Goal: Task Accomplishment & Management: Use online tool/utility

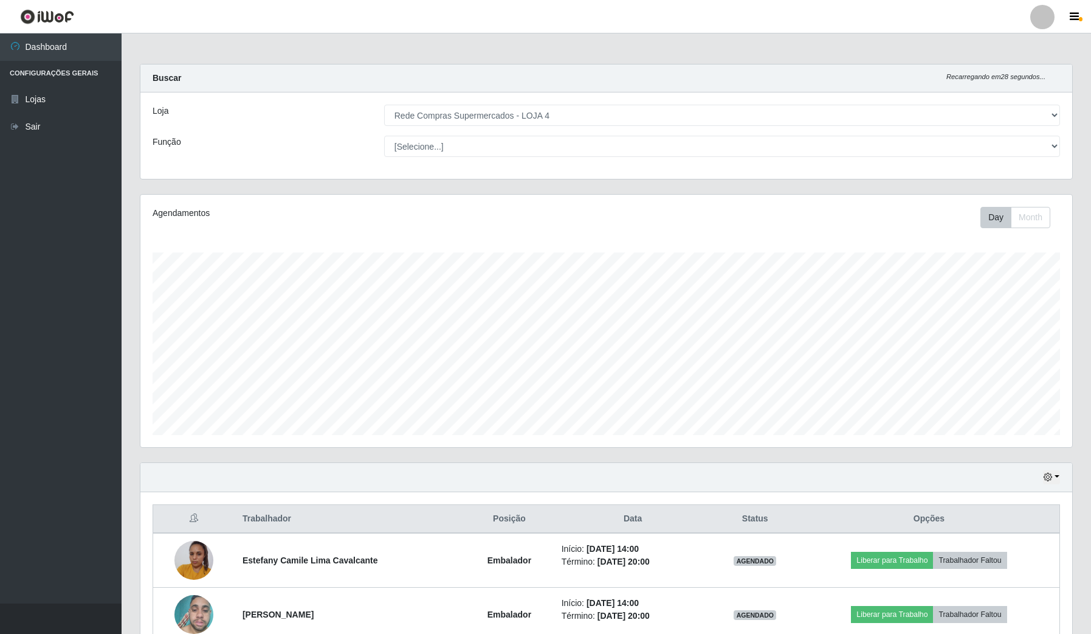
select select "159"
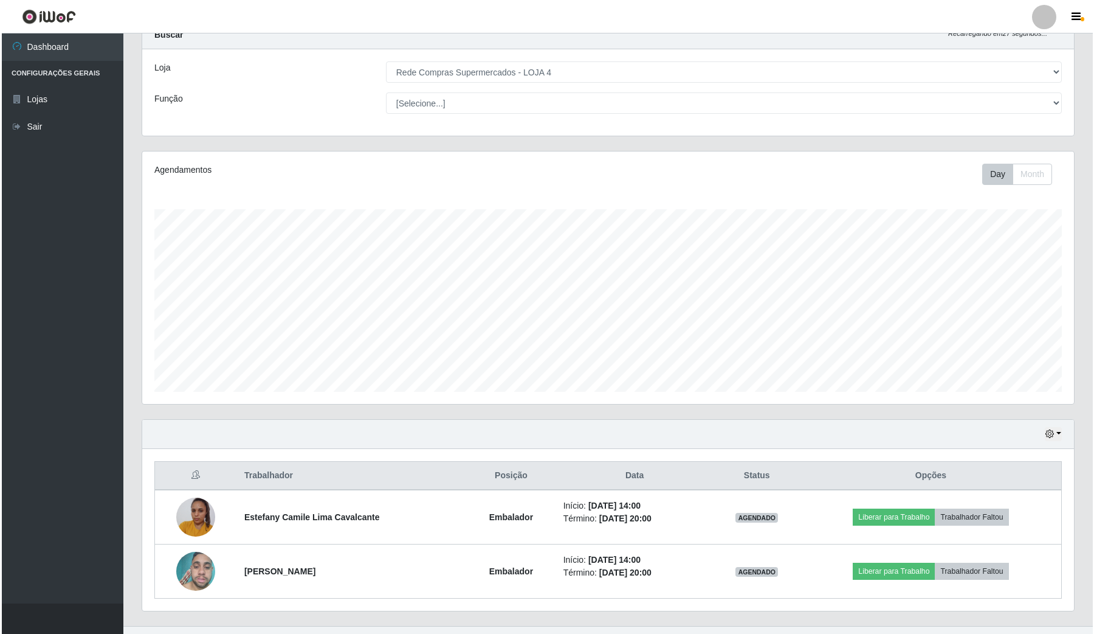
scroll to position [67, 0]
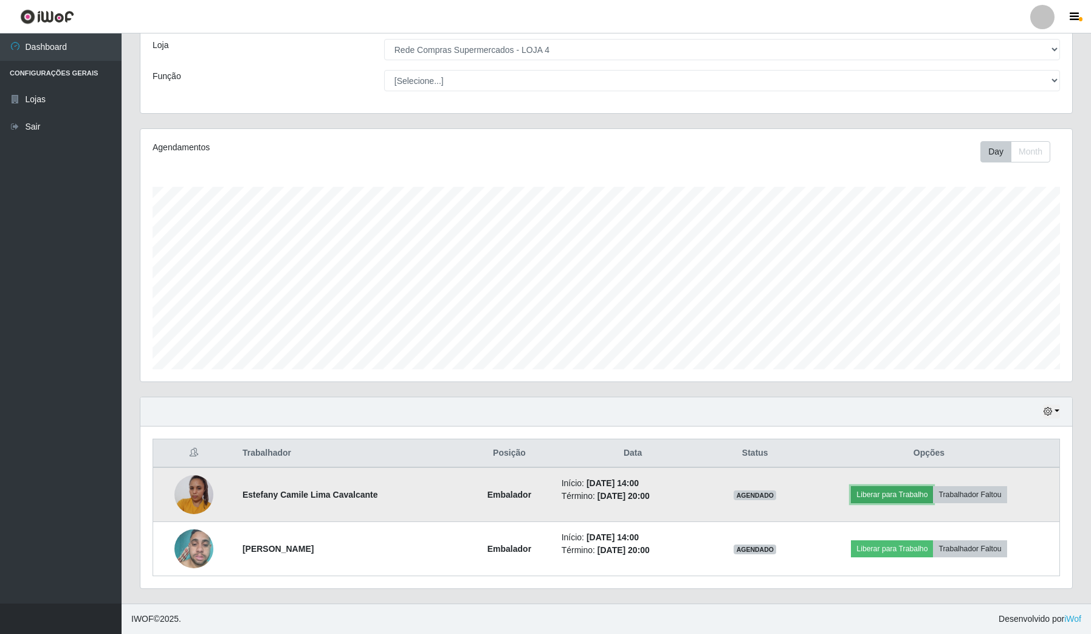
click at [880, 489] on button "Liberar para Trabalho" at bounding box center [892, 494] width 82 height 17
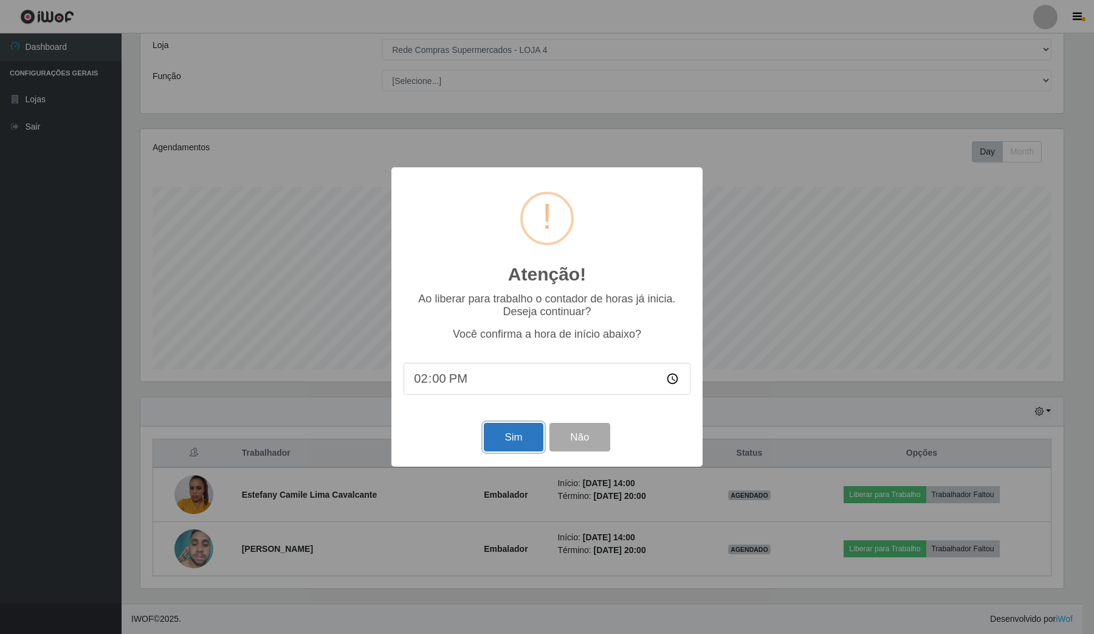
click at [524, 439] on button "Sim" at bounding box center [513, 437] width 59 height 29
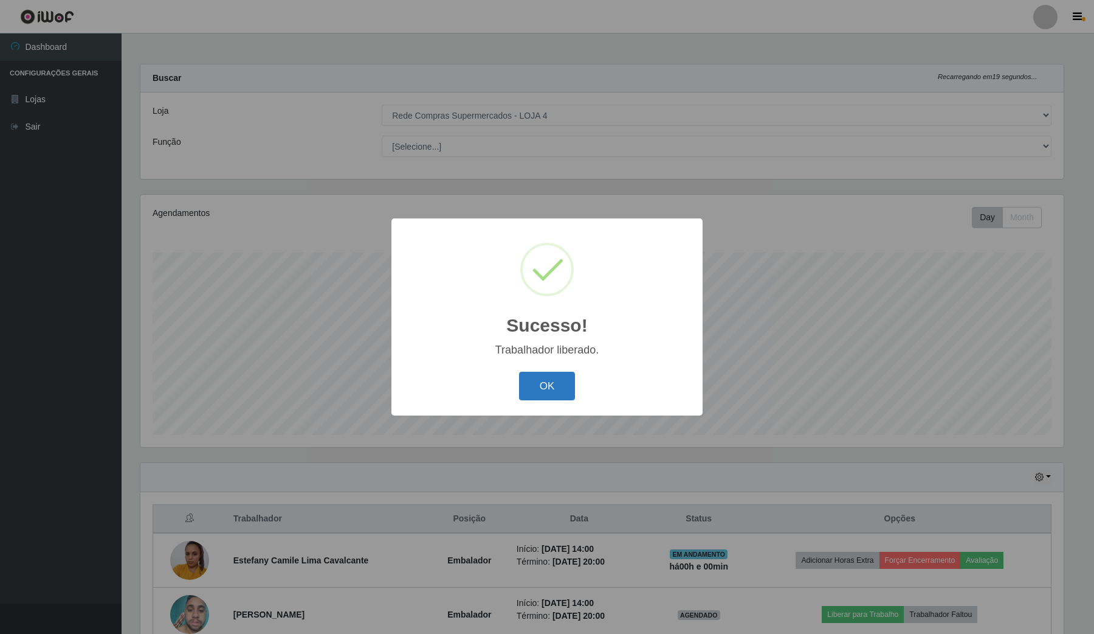
click at [564, 385] on button "OK" at bounding box center [547, 385] width 57 height 29
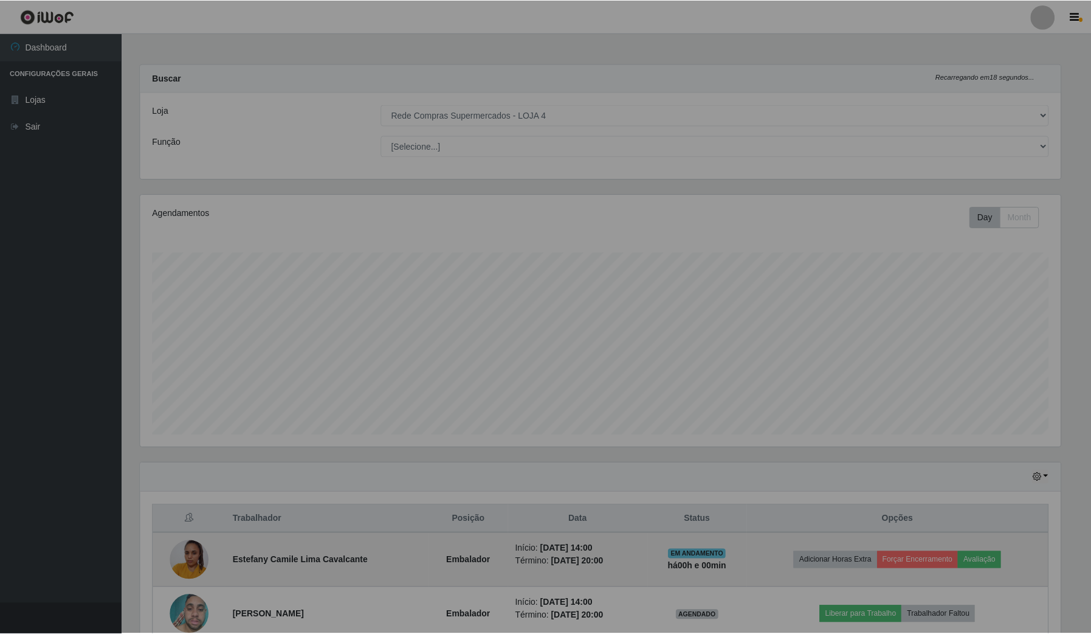
scroll to position [253, 931]
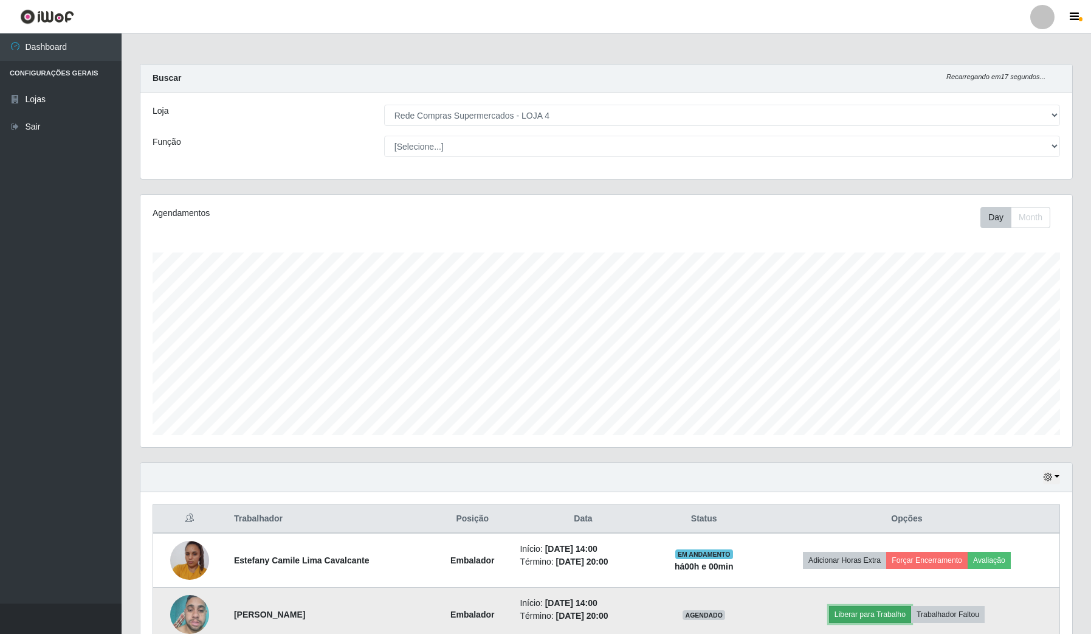
click at [874, 607] on button "Liberar para Trabalho" at bounding box center [870, 614] width 82 height 17
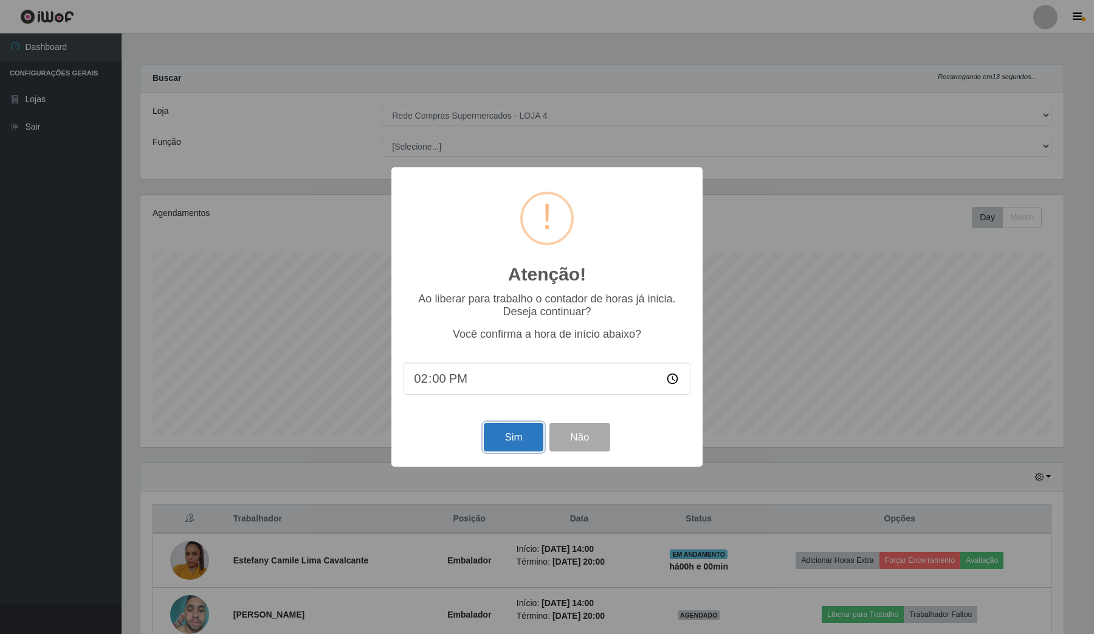
click at [514, 436] on button "Sim" at bounding box center [513, 437] width 59 height 29
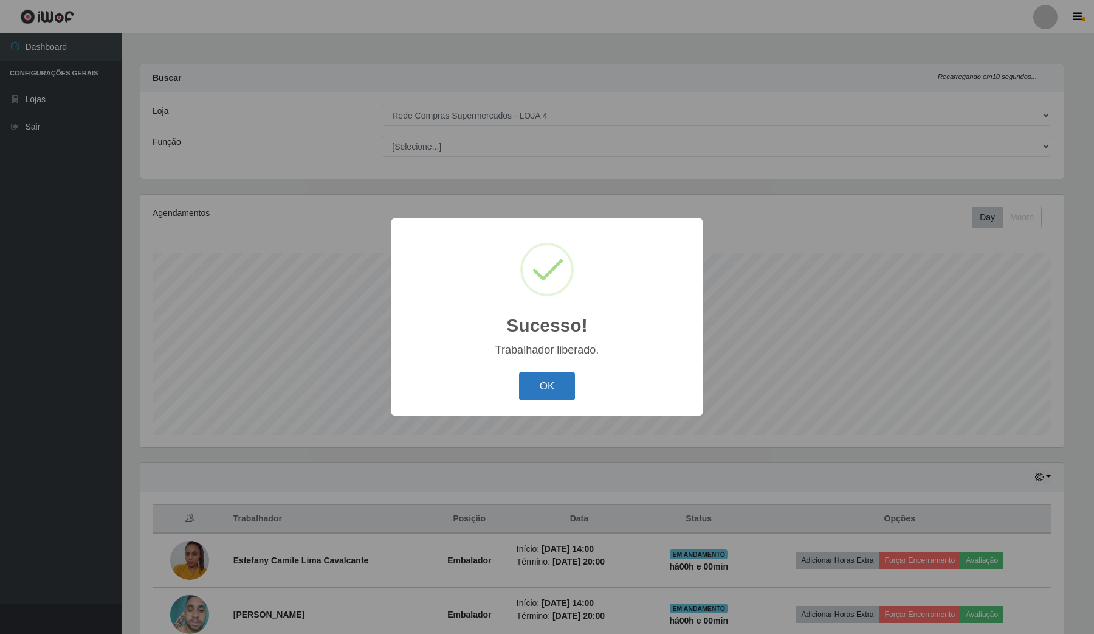
click at [542, 387] on button "OK" at bounding box center [547, 385] width 57 height 29
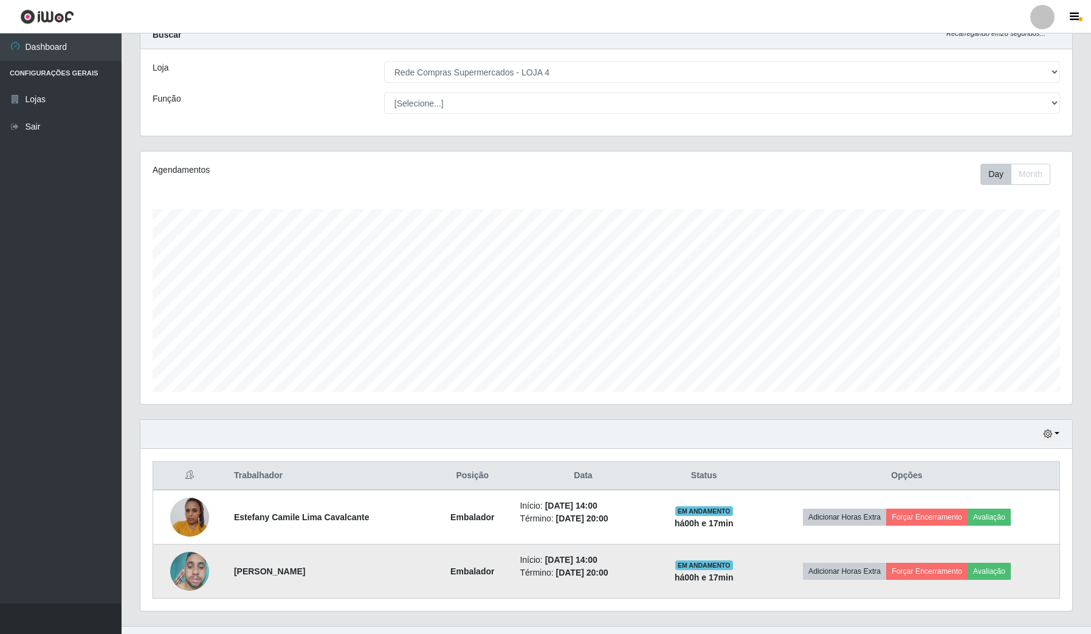
scroll to position [67, 0]
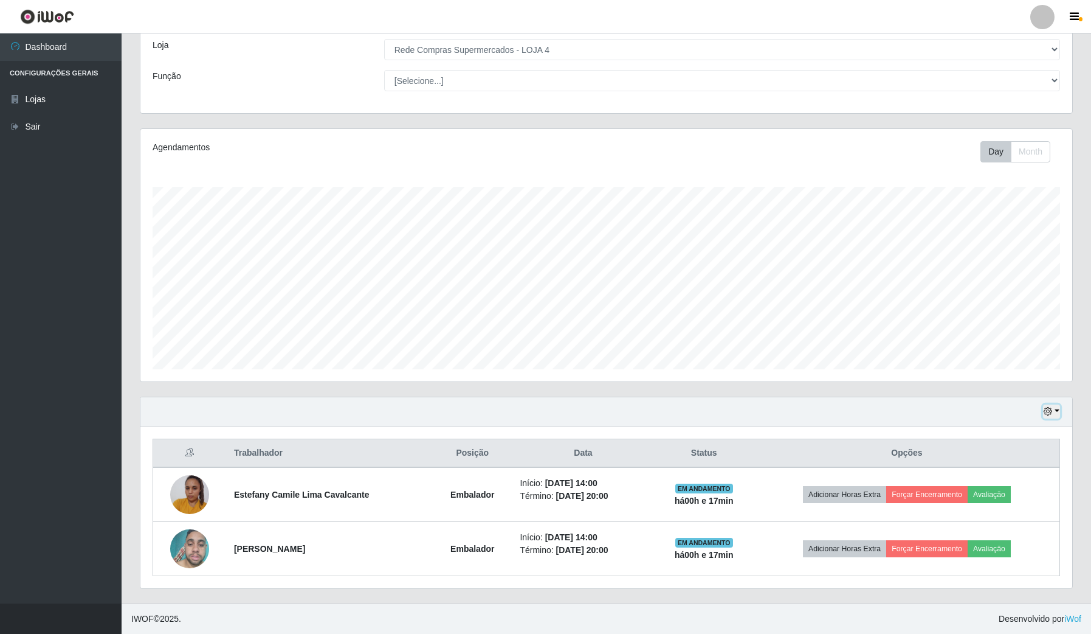
click at [1057, 408] on button "button" at bounding box center [1051, 411] width 17 height 14
click at [1029, 457] on button "1 dia" at bounding box center [1011, 459] width 96 height 26
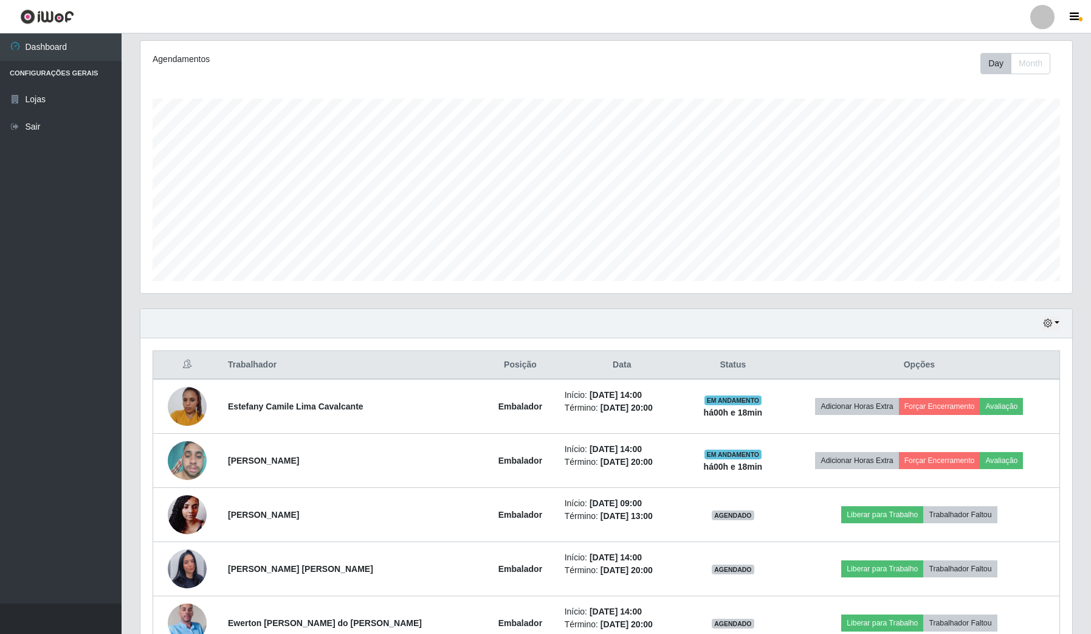
scroll to position [229, 0]
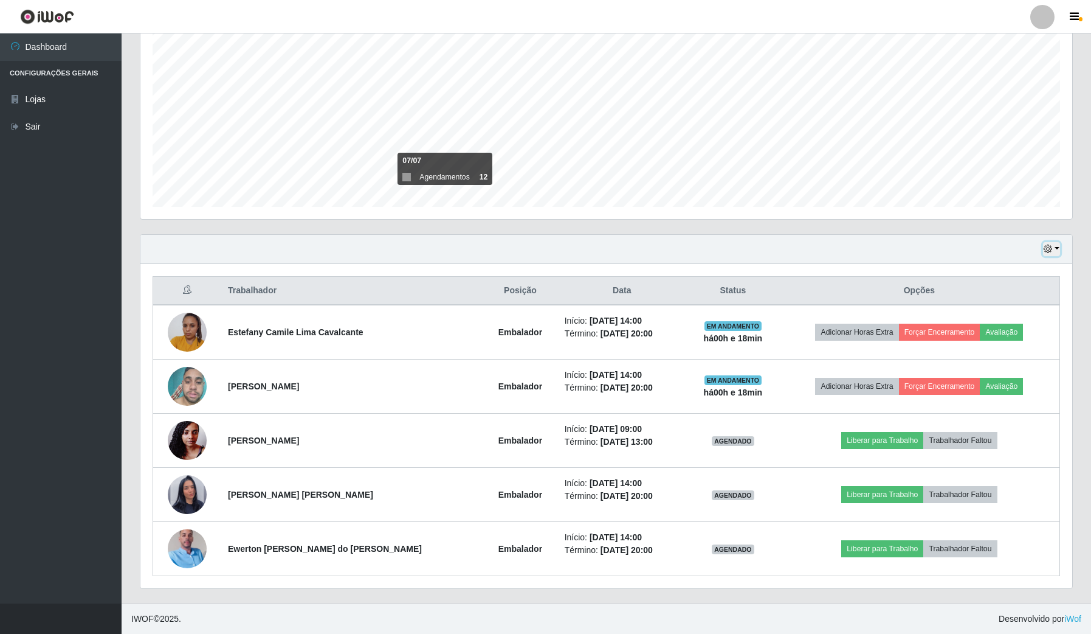
click at [1058, 246] on button "button" at bounding box center [1051, 249] width 17 height 14
click at [1015, 313] on button "3 dias" at bounding box center [1011, 322] width 96 height 26
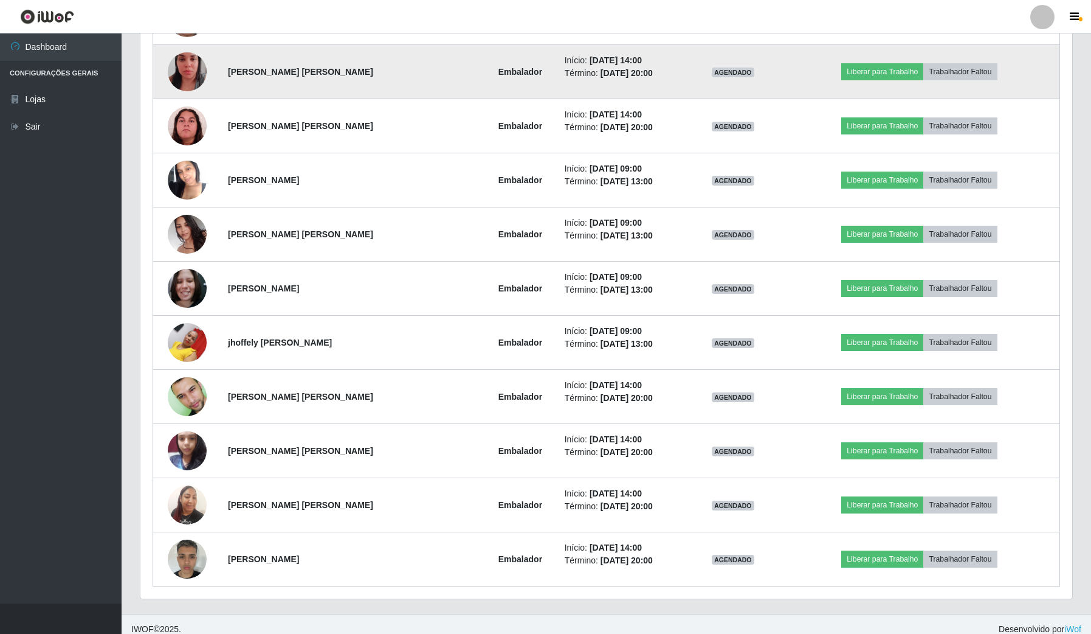
scroll to position [827, 0]
